Goal: Task Accomplishment & Management: Complete application form

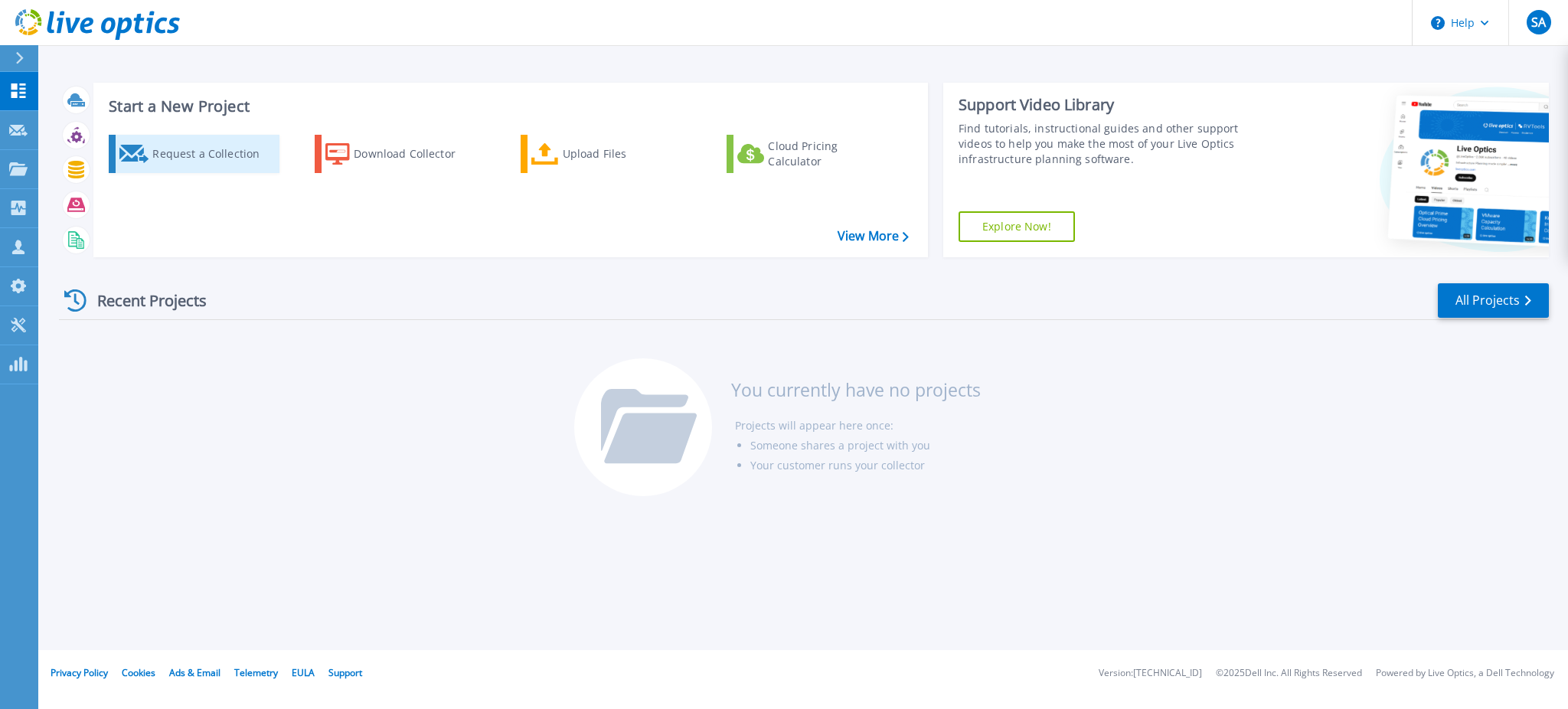
click at [193, 159] on div "Request a Collection" at bounding box center [213, 153] width 123 height 31
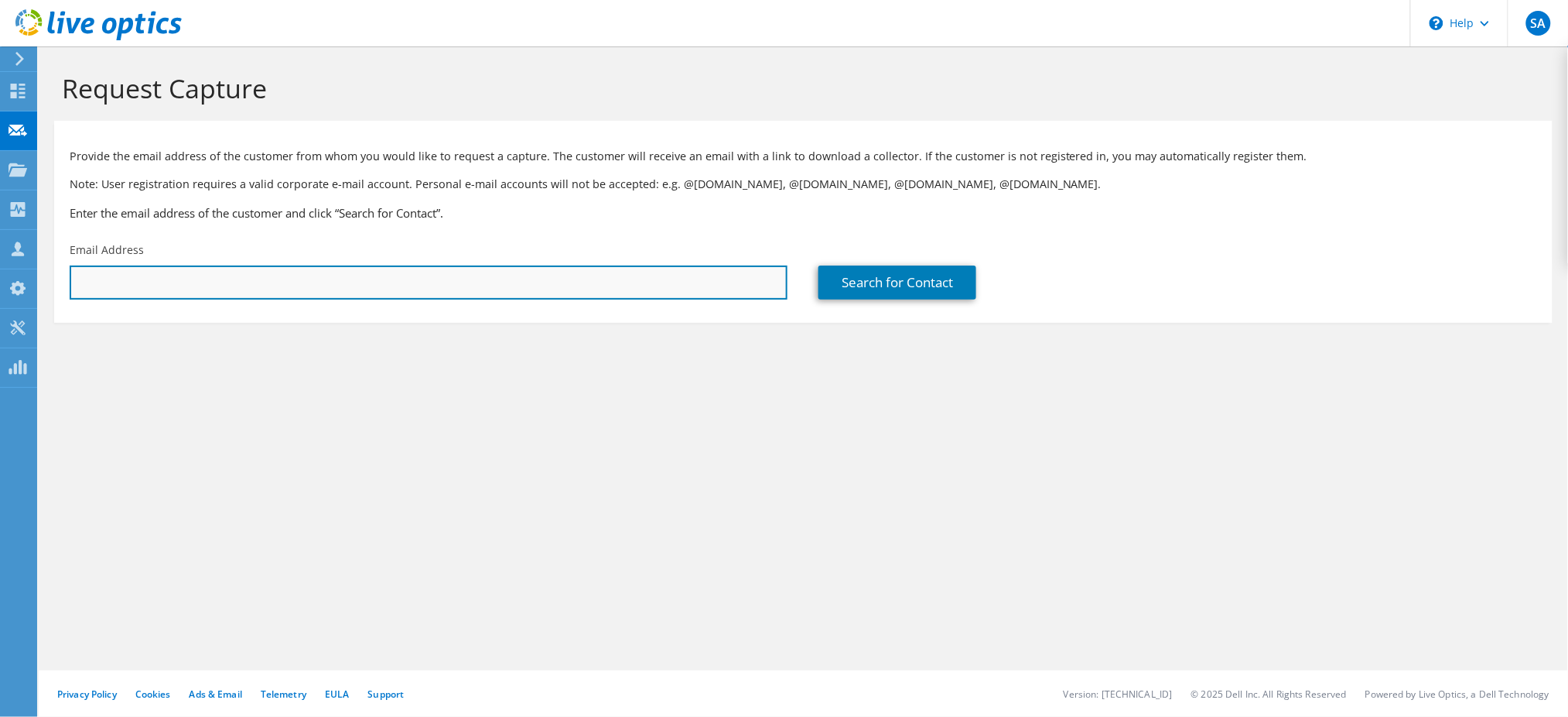
click at [474, 288] on input "text" at bounding box center [428, 282] width 718 height 34
type input "[PERSON_NAME][EMAIL_ADDRESS][PERSON_NAME][DOMAIN_NAME]"
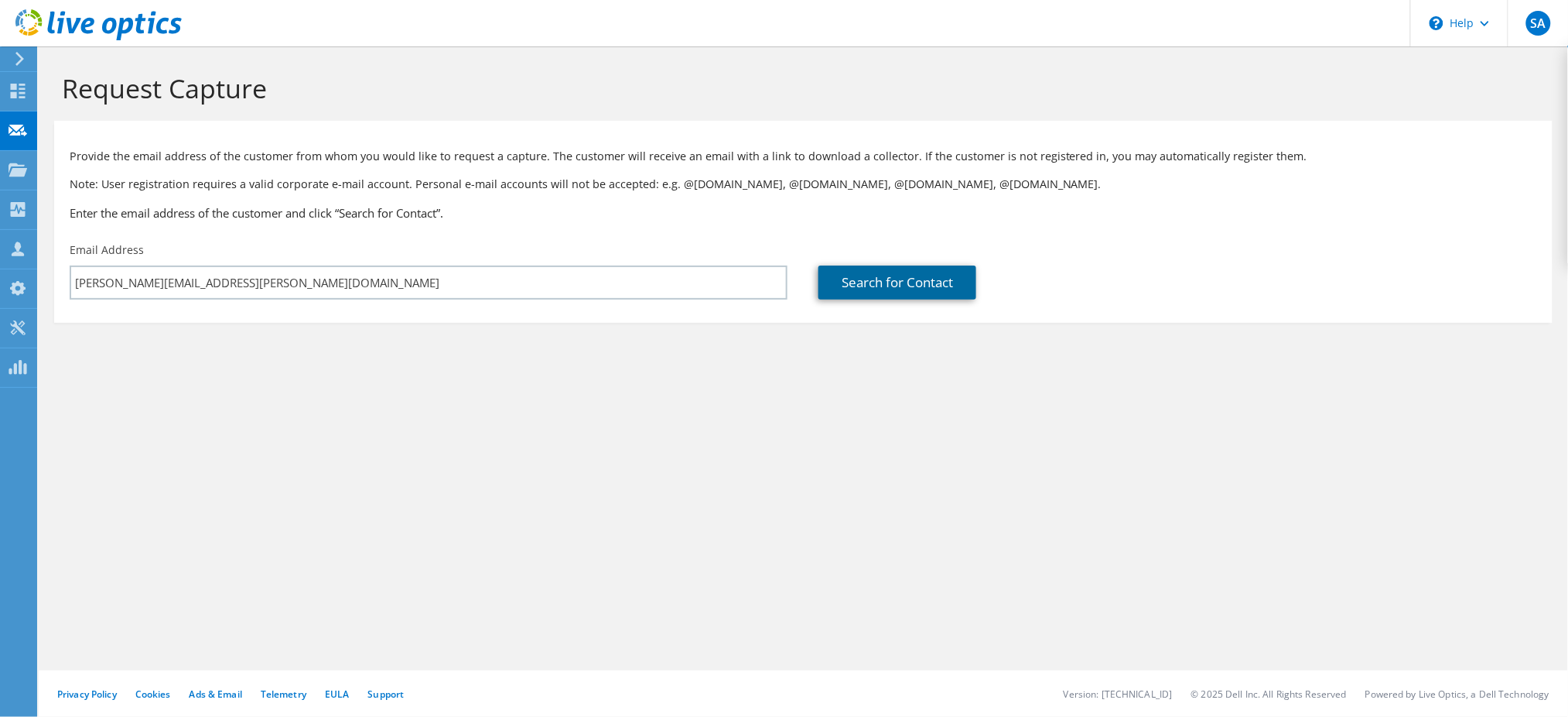
click at [911, 297] on link "Search for Contact" at bounding box center [897, 282] width 158 height 34
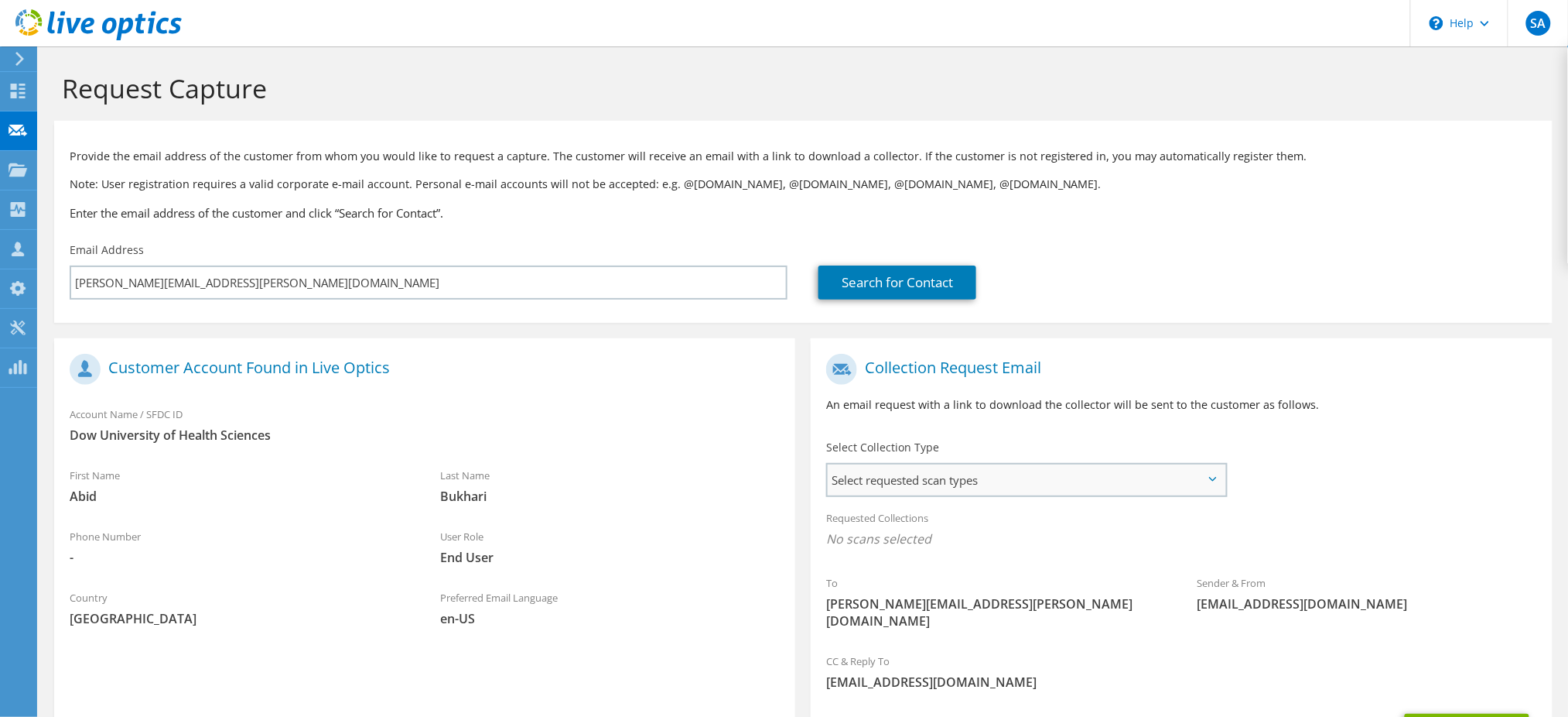
click at [949, 475] on span "Select requested scan types" at bounding box center [1026, 480] width 398 height 31
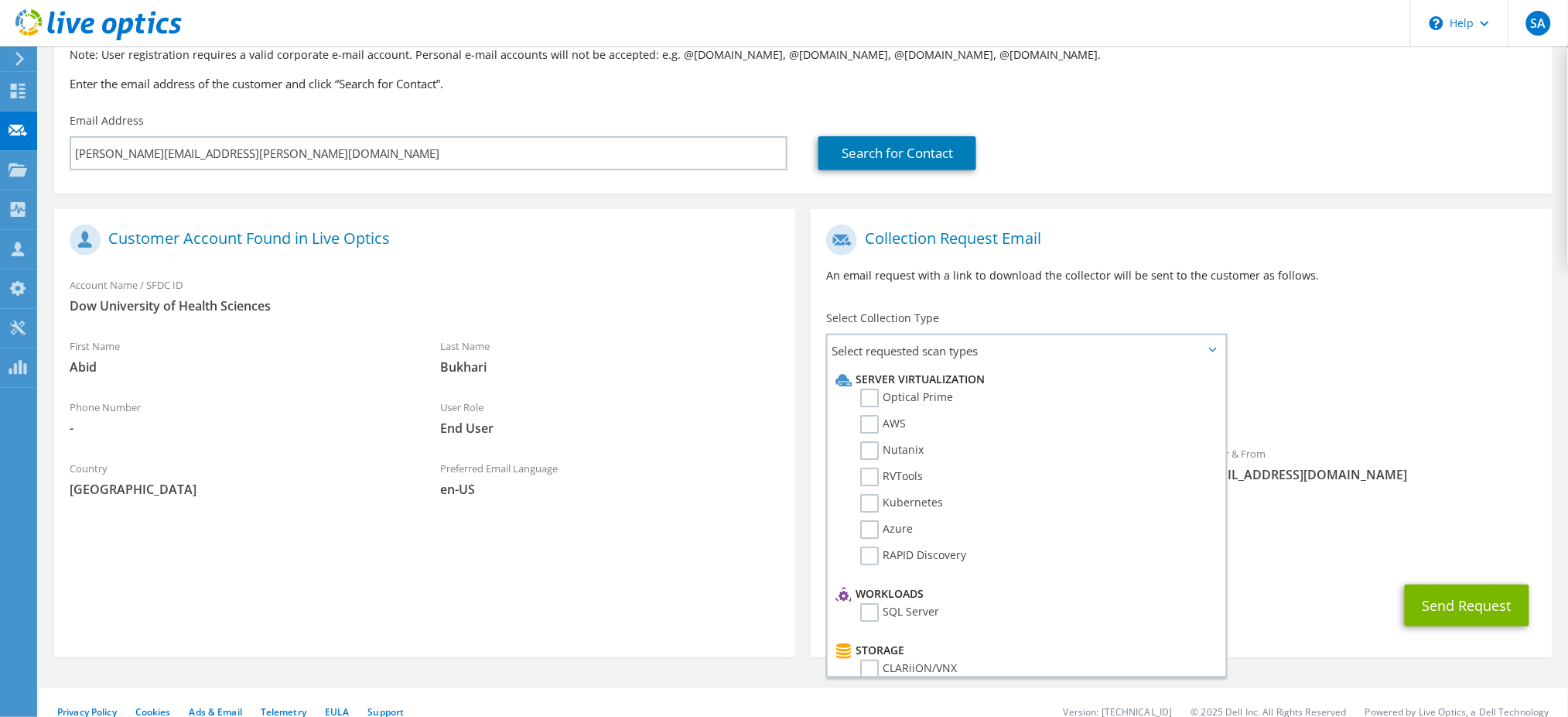
click at [1416, 418] on div "Requested Collections No scans selected" at bounding box center [1181, 401] width 741 height 58
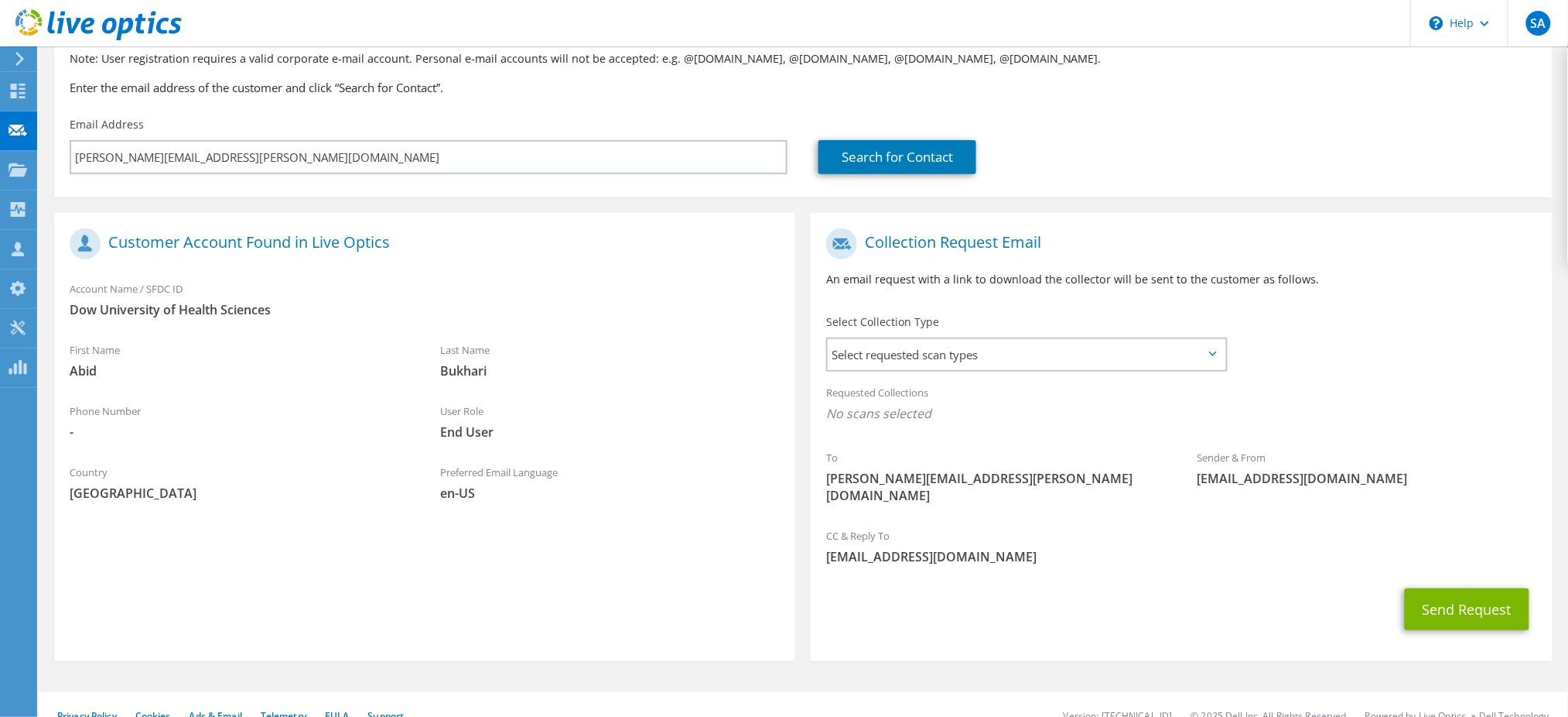
scroll to position [129, 0]
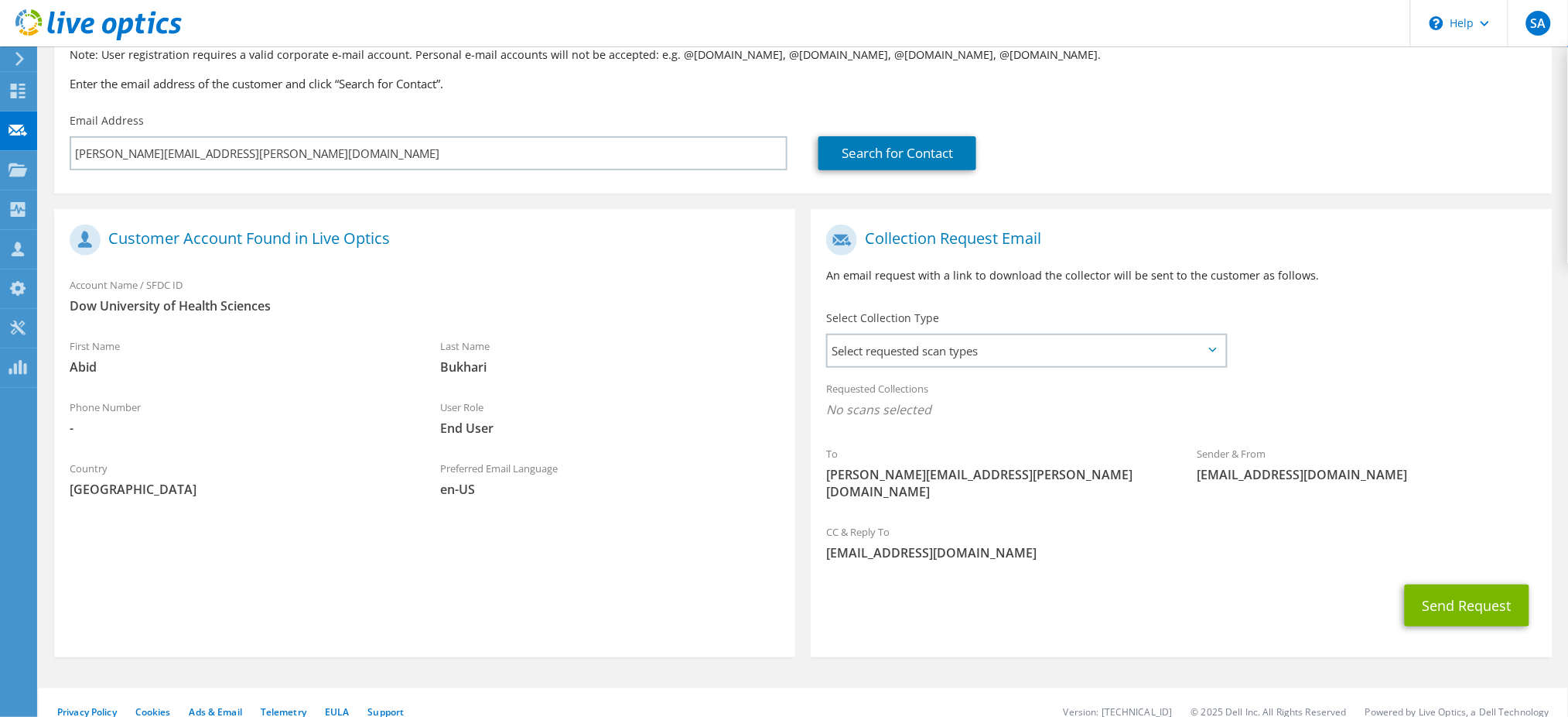
click at [1030, 310] on div "Select Collection Type Select requested scan types Server Virtualization Optica…" at bounding box center [1026, 337] width 402 height 54
click at [1030, 325] on div "Select Collection Type Select requested scan types Server Virtualization Optica…" at bounding box center [1026, 337] width 402 height 54
click at [1030, 333] on div "Select requested scan types Server Virtualization Optical Prime AWS Nutanix SC" at bounding box center [1026, 350] width 402 height 34
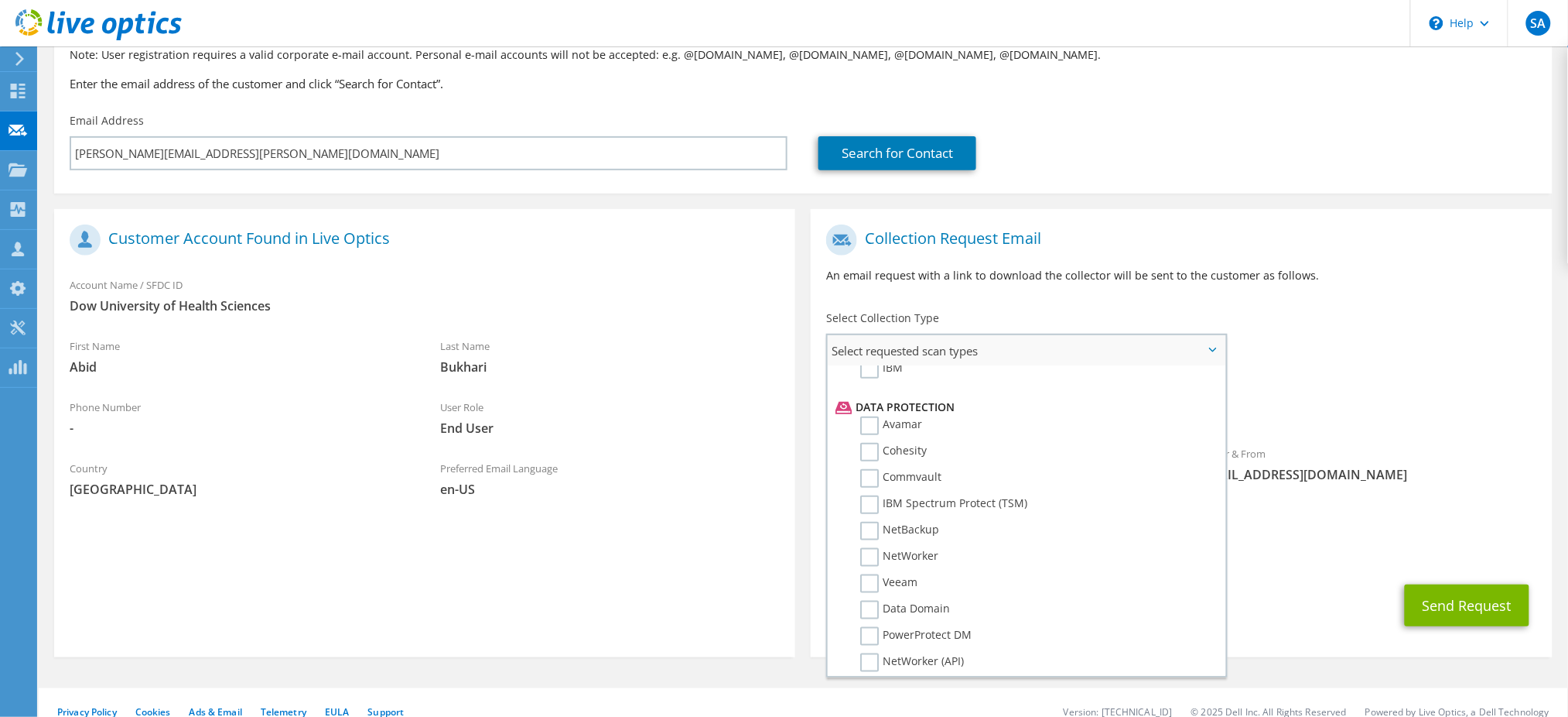
scroll to position [633, 0]
click at [1407, 317] on div "To [PERSON_NAME][EMAIL_ADDRESS][PERSON_NAME][DOMAIN_NAME] Sender & From [EMAIL_…" at bounding box center [1181, 366] width 741 height 299
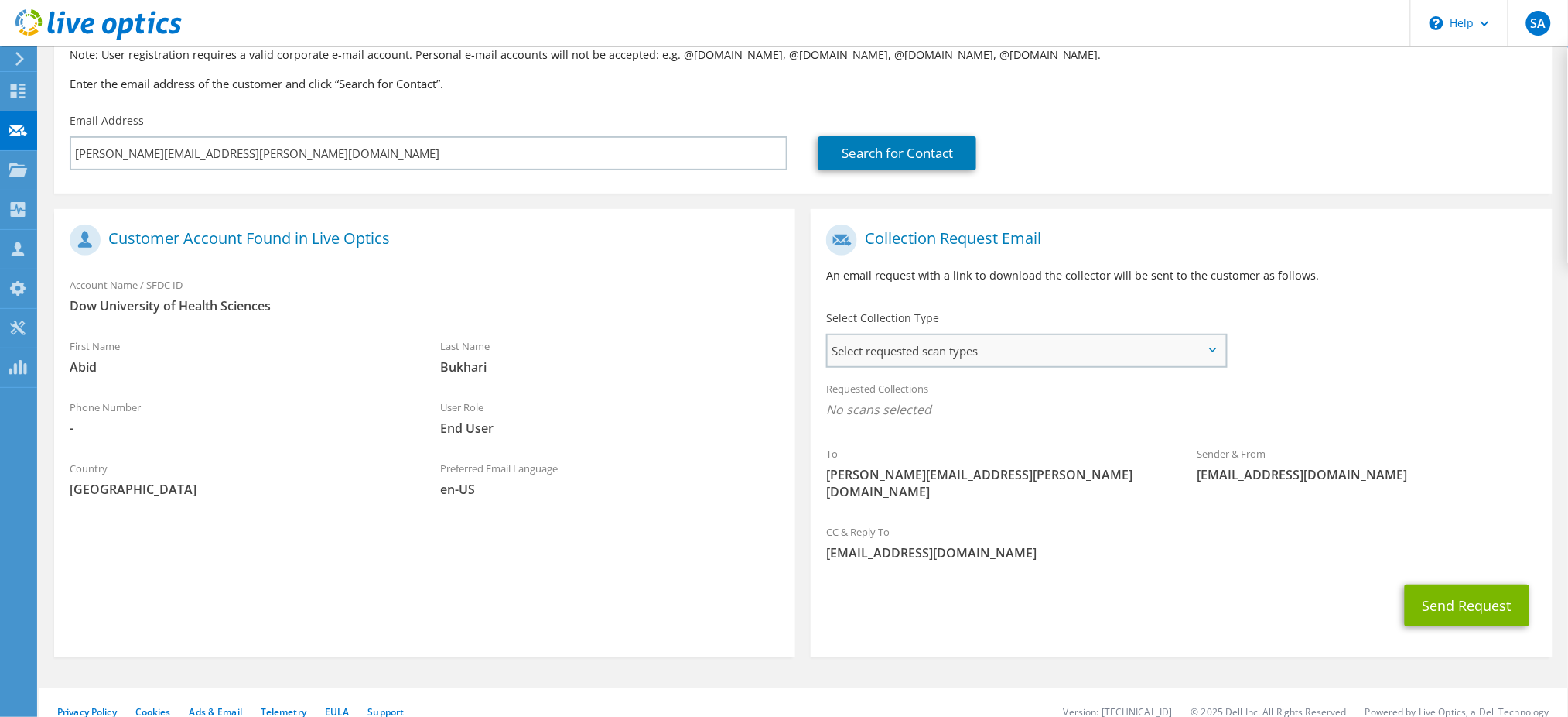
click at [1157, 337] on span "Select requested scan types" at bounding box center [1026, 350] width 398 height 31
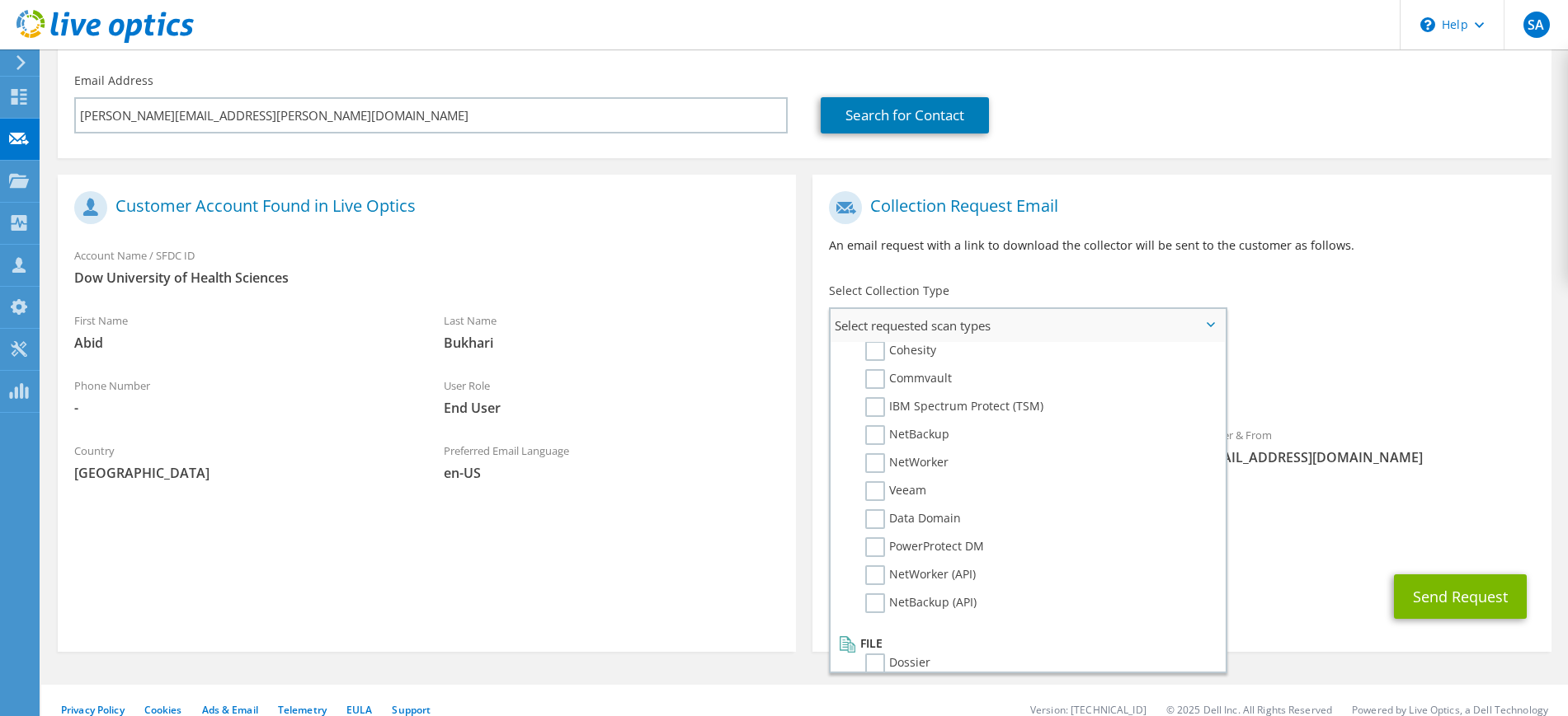
scroll to position [784, 0]
click at [1445, 299] on div "To [PERSON_NAME][EMAIL_ADDRESS][PERSON_NAME][DOMAIN_NAME] Sender & From [EMAIL_…" at bounding box center [1181, 342] width 738 height 318
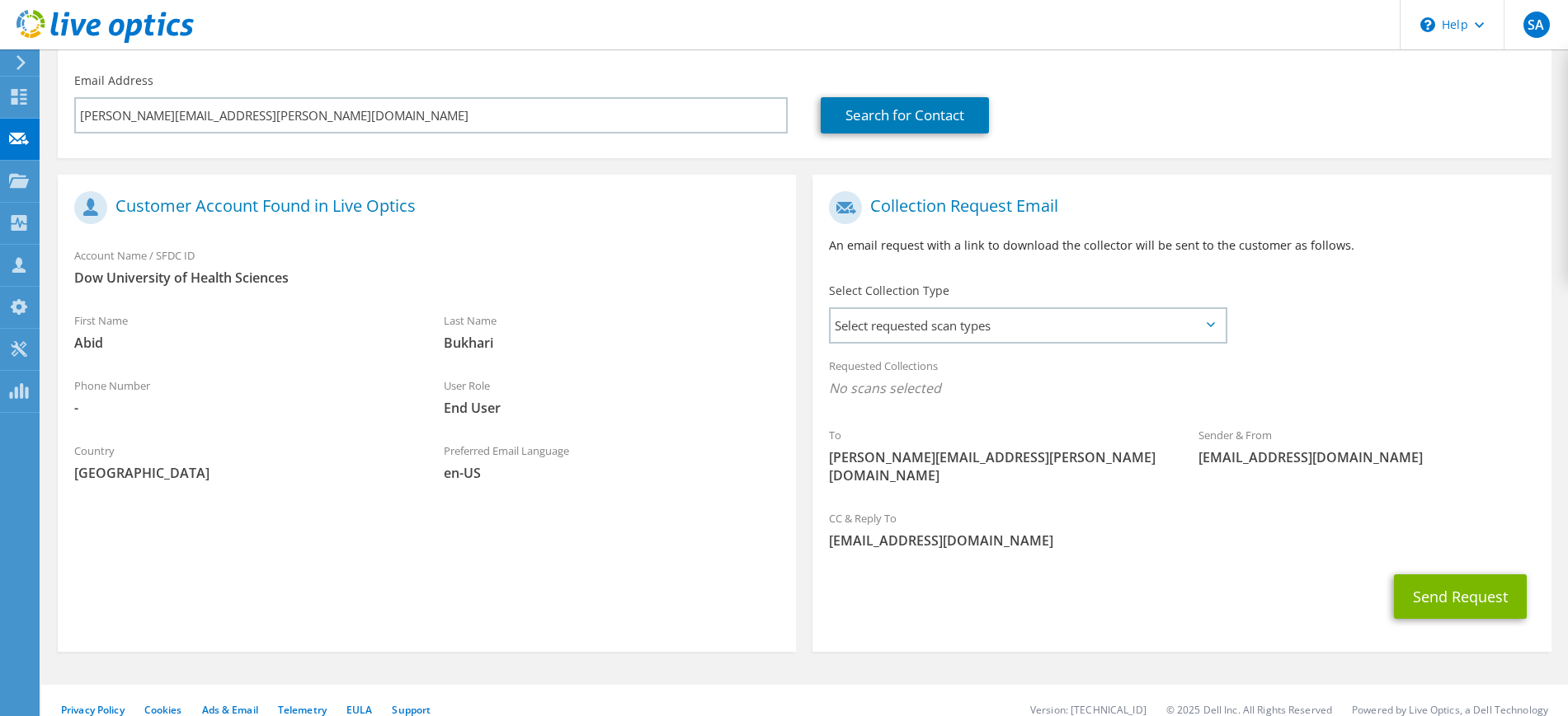
scroll to position [0, 0]
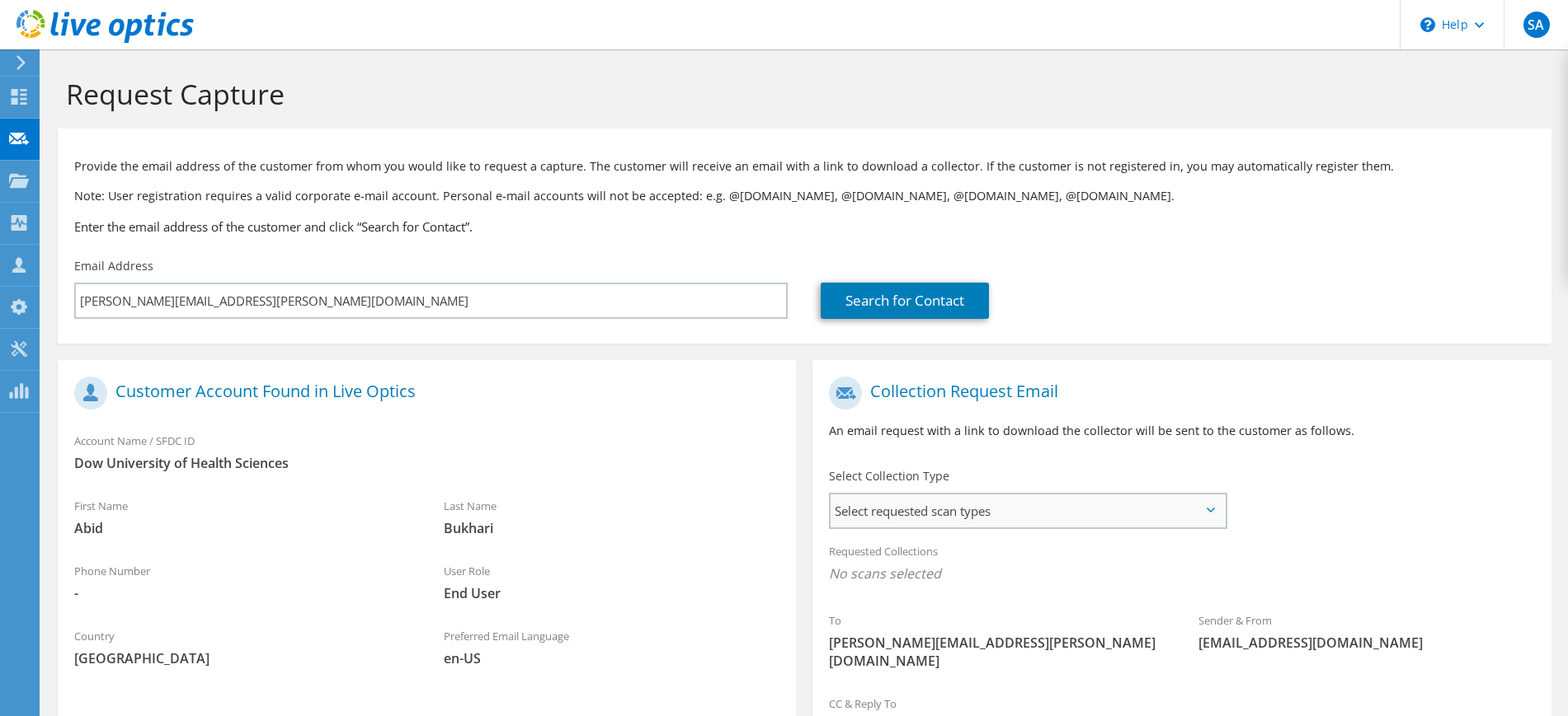
click at [977, 501] on span "Select requested scan types" at bounding box center [1027, 511] width 393 height 33
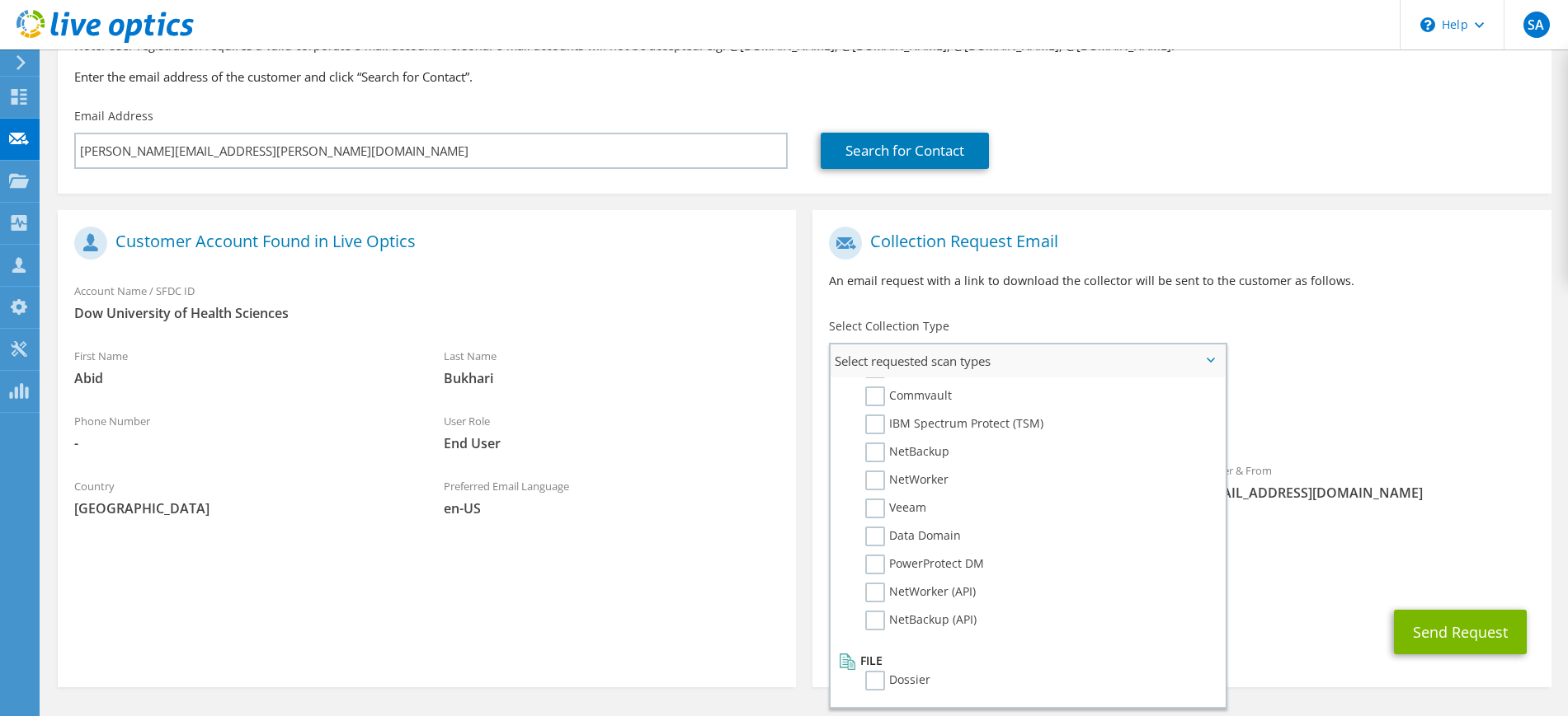
scroll to position [186, 0]
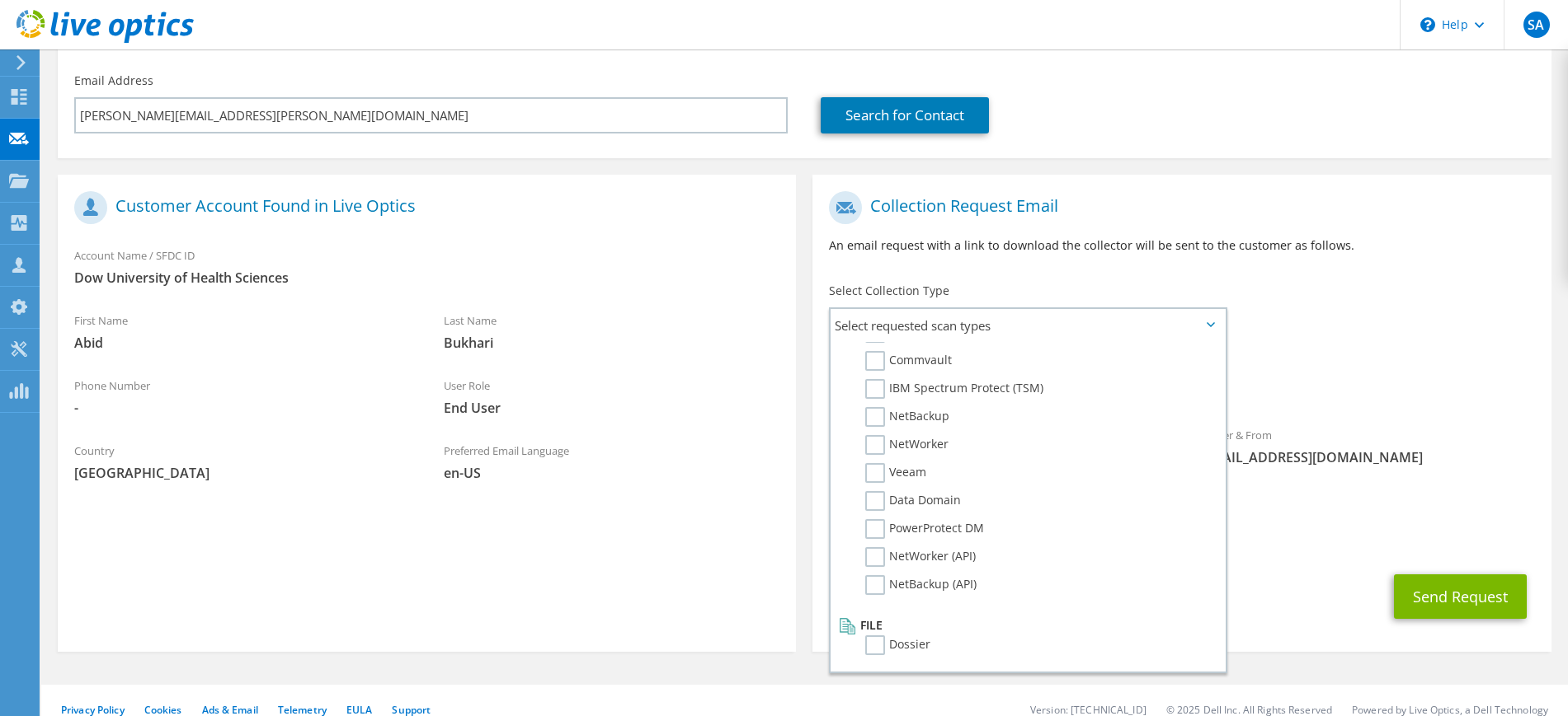
click at [1464, 302] on div "To [PERSON_NAME][EMAIL_ADDRESS][PERSON_NAME][DOMAIN_NAME] Sender & From [EMAIL_…" at bounding box center [1181, 342] width 738 height 318
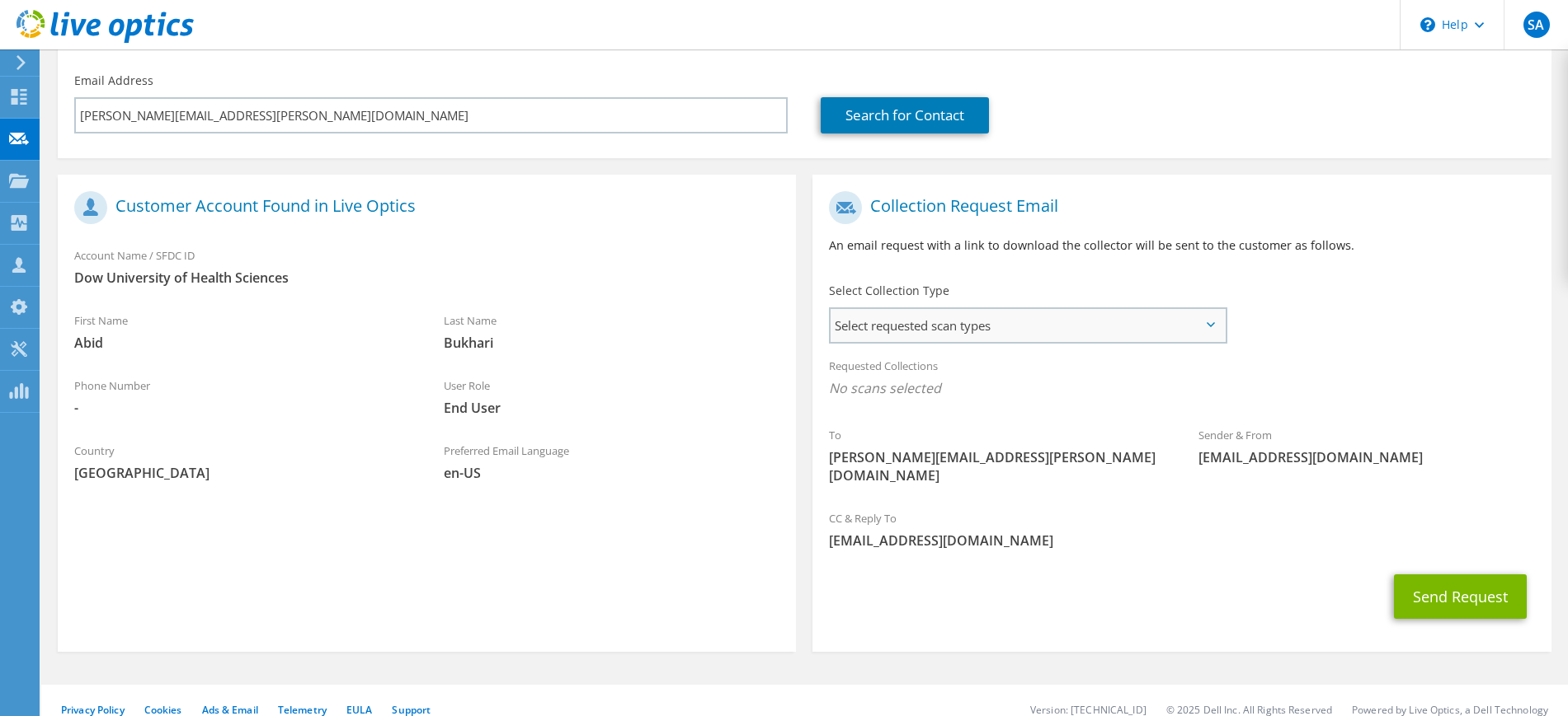
click at [974, 335] on span "Select requested scan types" at bounding box center [1027, 325] width 393 height 33
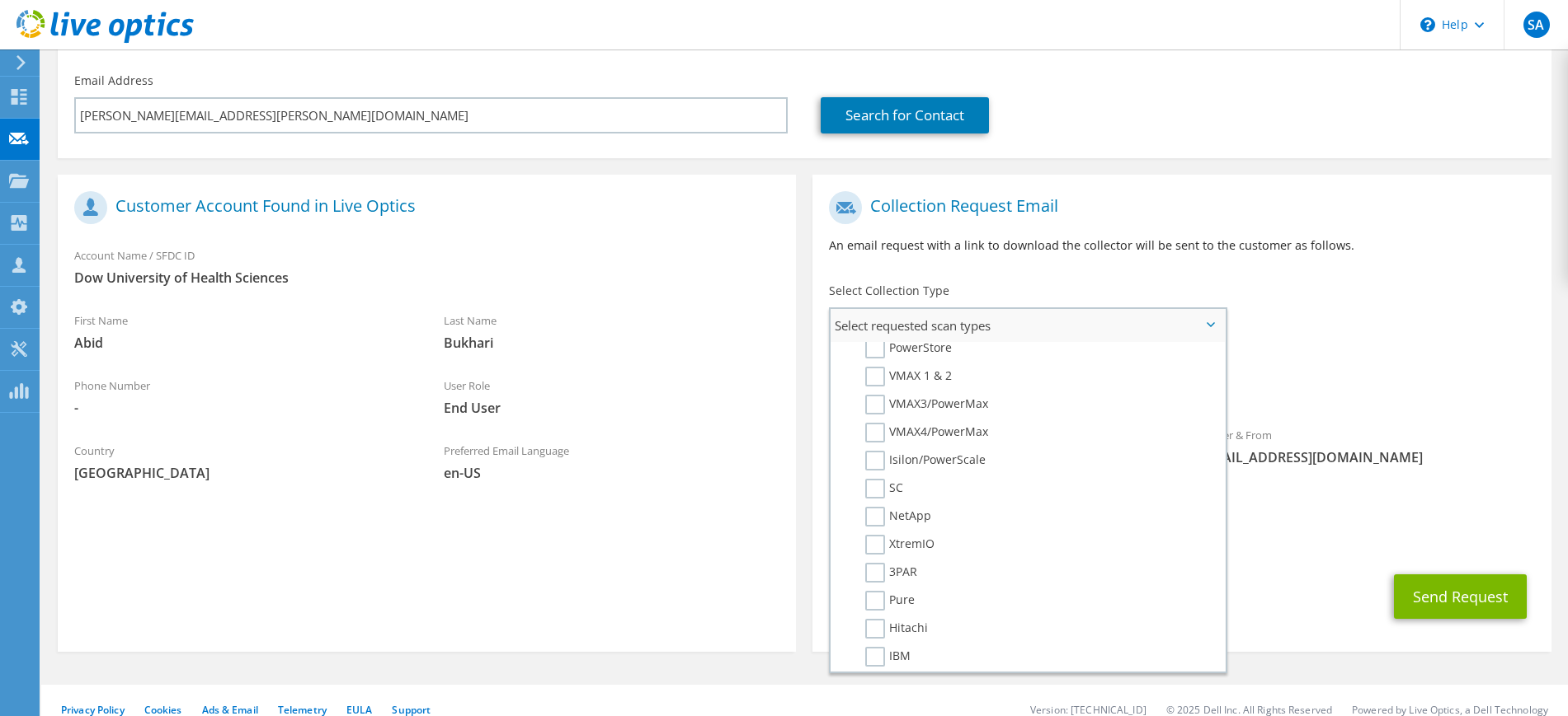
scroll to position [0, 0]
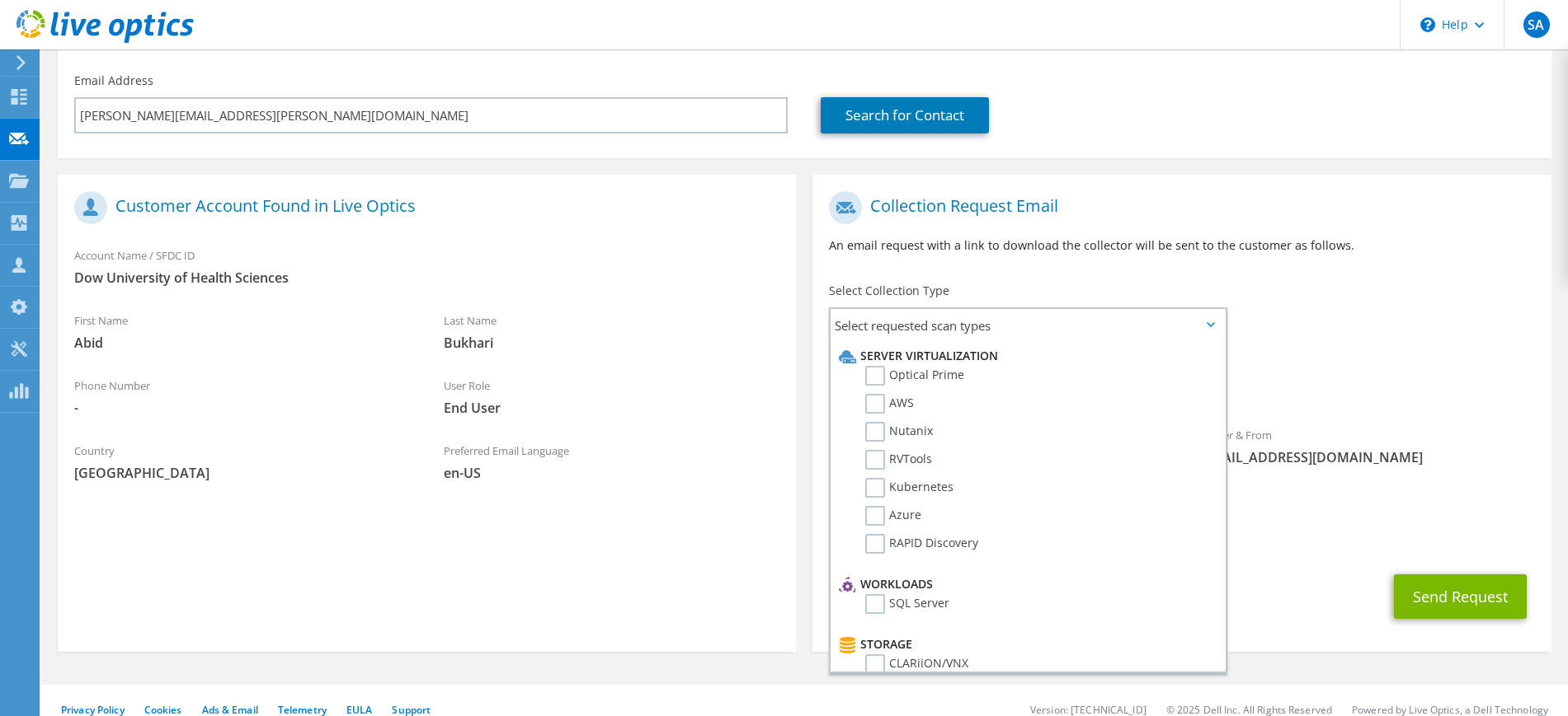
click at [1467, 335] on div "To [PERSON_NAME][EMAIL_ADDRESS][PERSON_NAME][DOMAIN_NAME] Sender & From [EMAIL_…" at bounding box center [1181, 342] width 738 height 318
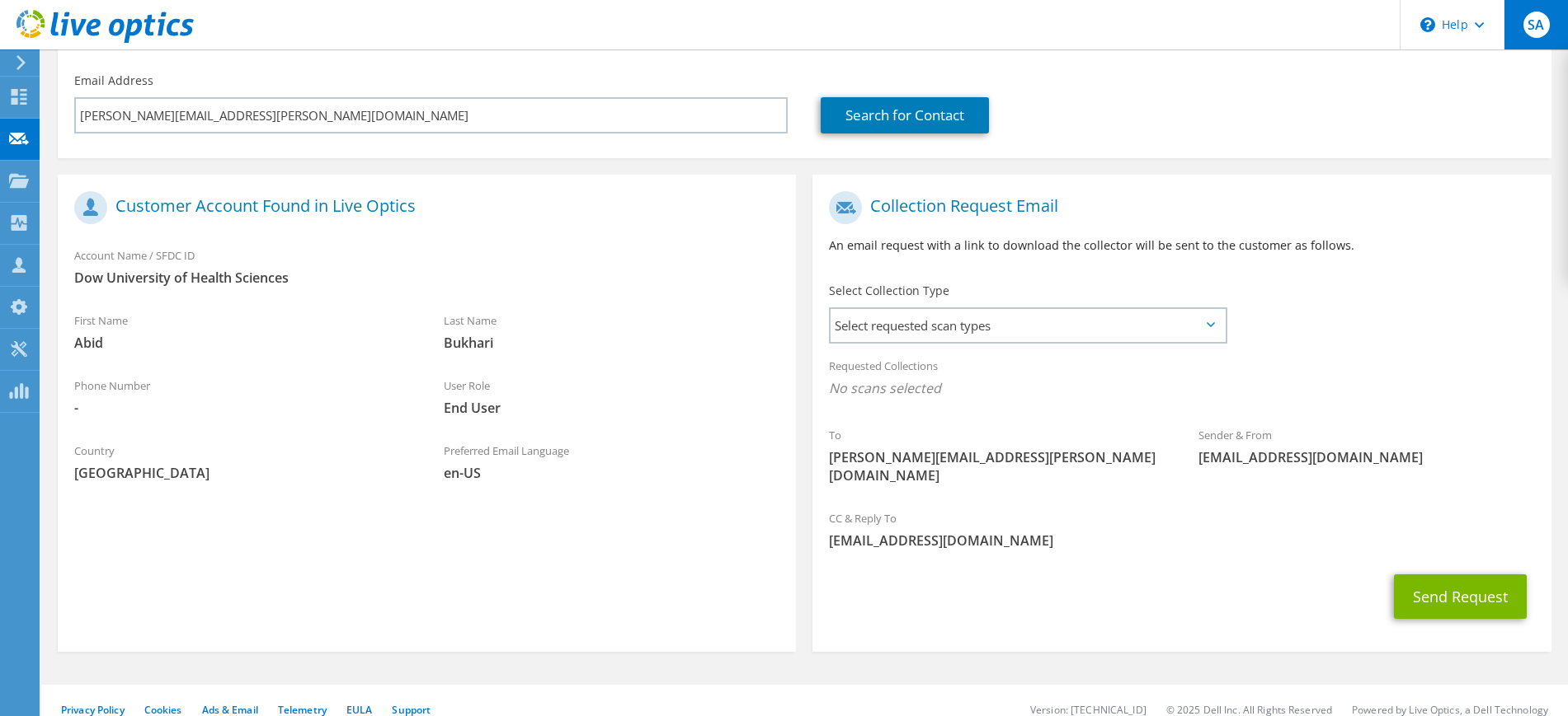
click at [1544, 22] on span "SA" at bounding box center [1536, 25] width 26 height 26
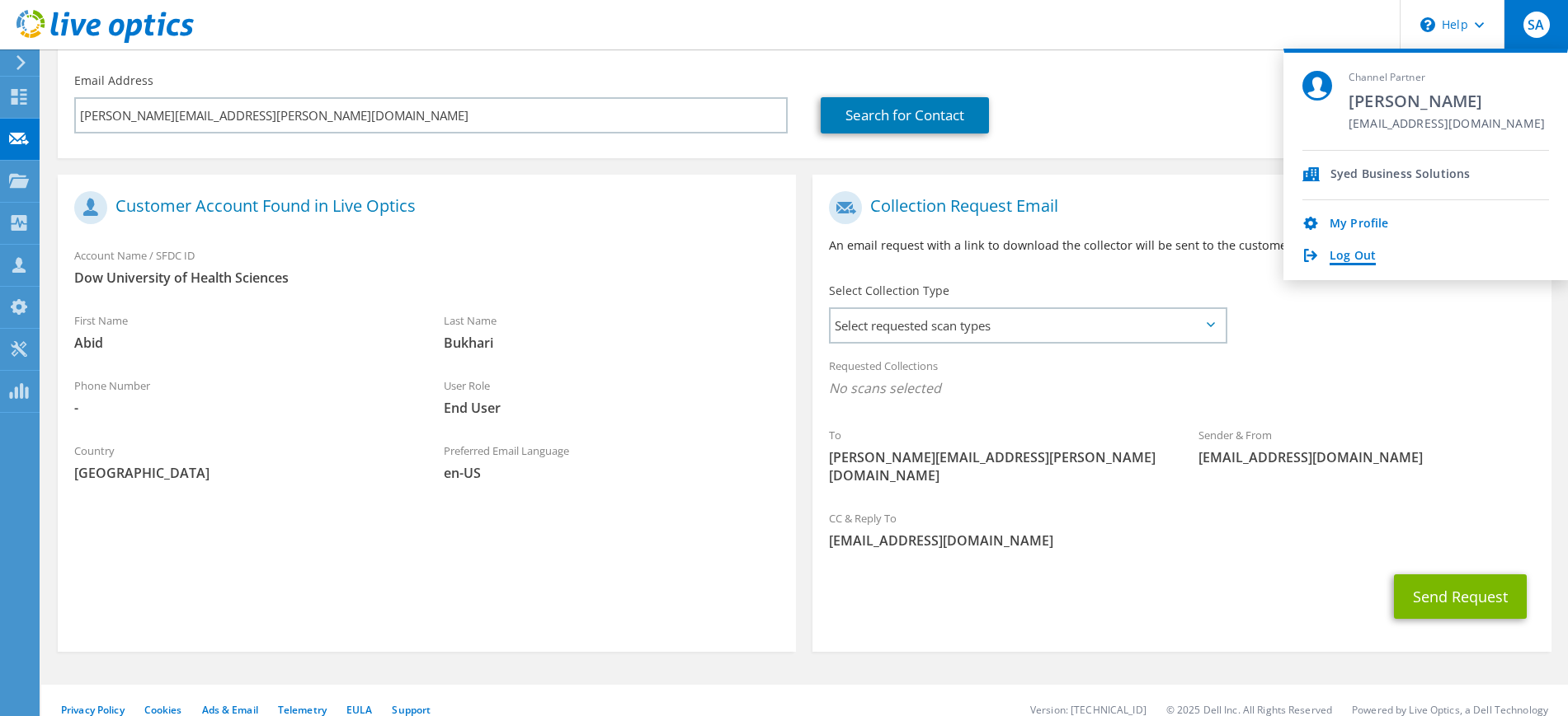
click at [1363, 259] on link "Log Out" at bounding box center [1353, 256] width 46 height 15
